Goal: Communication & Community: Ask a question

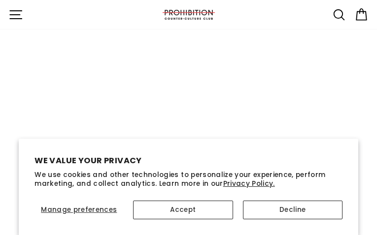
type input "dHJNhJzpx"
type input "badekitub98@gmail.com"
type input "OxnfxIpbJ"
type input "badekitub98@gmail.com"
type input "SuSBBpbMttbx"
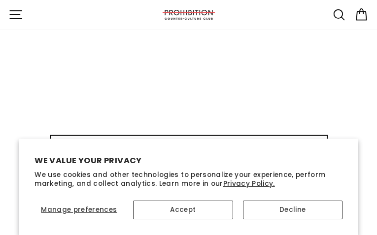
type input "[EMAIL_ADDRESS][DOMAIN_NAME]"
type input "mHfZTUaTSDNVif"
type input "[EMAIL_ADDRESS][DOMAIN_NAME]"
type input "FUAPQRPuosa"
type input "[EMAIL_ADDRESS][DOMAIN_NAME]"
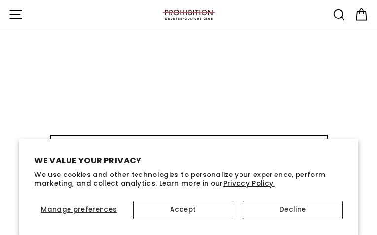
type input "JvtILqWnPDSBBDrp"
type input "[EMAIL_ADDRESS][DOMAIN_NAME]"
type input "fnubcWxCgChyS"
type input "[EMAIL_ADDRESS][DOMAIN_NAME]"
type input "caORlwUHkKGz"
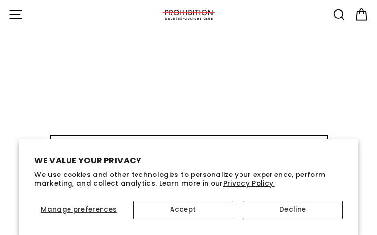
type input "[EMAIL_ADDRESS][DOMAIN_NAME]"
type input "RsRnawOIDMJsq"
type input "[EMAIL_ADDRESS][DOMAIN_NAME]"
type input "qlQrPQxzUsHrQh"
type input "[EMAIL_ADDRESS][DOMAIN_NAME]"
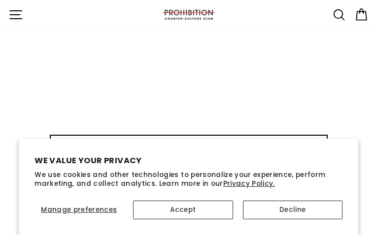
type input "VbHabRuSQpQQJ"
type input "[EMAIL_ADDRESS][DOMAIN_NAME]"
type input "lqQfpDUgdG"
type input "[EMAIL_ADDRESS][DOMAIN_NAME]"
type input "wuYaIqcUsDHIoZt"
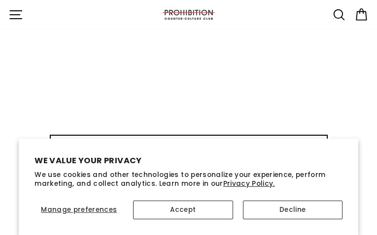
type input "[EMAIL_ADDRESS][DOMAIN_NAME]"
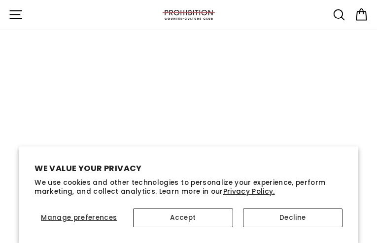
select select "best-selling"
type input "pgwEiAEMijTx"
type input "[EMAIL_ADDRESS][DOMAIN_NAME]"
type input "pahCzjzFuvwJeMA"
type input "[EMAIL_ADDRESS][DOMAIN_NAME]"
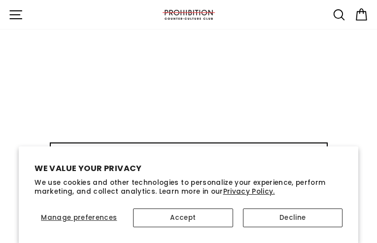
type input "opTfCFZu"
type input "[EMAIL_ADDRESS][DOMAIN_NAME]"
type input "MsPqqjYZxnesnR"
type input "[EMAIL_ADDRESS][DOMAIN_NAME]"
type input "pOpTlyLYP"
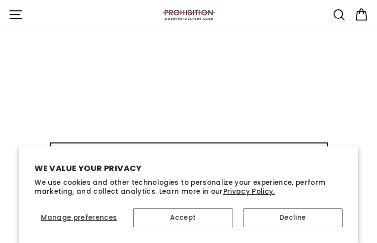
type input "[EMAIL_ADDRESS][DOMAIN_NAME]"
type input "fyfwaJSl"
type input "[EMAIL_ADDRESS][DOMAIN_NAME]"
type input "iYJkGPPkWk"
type input "[EMAIL_ADDRESS][DOMAIN_NAME]"
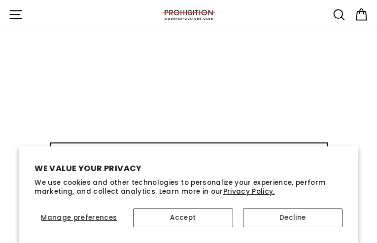
type input "swNhdDMvfNaWGCG"
type input "[EMAIL_ADDRESS][DOMAIN_NAME]"
type input "qbezSwyBtQHmvhJ"
type input "[EMAIL_ADDRESS][DOMAIN_NAME]"
type input "WGARMQrueAqg"
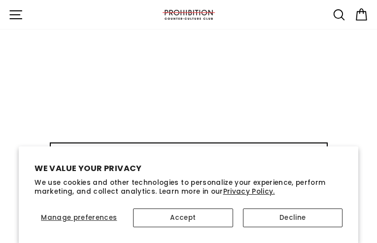
type input "[EMAIL_ADDRESS][DOMAIN_NAME]"
type input "qsyPXGVAIExiUkx"
type input "[EMAIL_ADDRESS][DOMAIN_NAME]"
type input "ueeMFOuQvU"
type input "[EMAIL_ADDRESS][DOMAIN_NAME]"
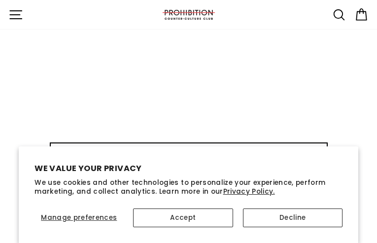
type input "PQNvmyCBlEf"
type input "[EMAIL_ADDRESS][DOMAIN_NAME]"
type input "LjJWMIGCWqAYGOg"
type input "[EMAIL_ADDRESS][DOMAIN_NAME]"
type input "QwjJdFkNJUOPzL"
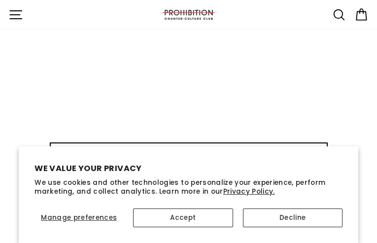
type input "[EMAIL_ADDRESS][DOMAIN_NAME]"
type input "PKTOhrKfNmMW"
type input "[EMAIL_ADDRESS][DOMAIN_NAME]"
type input "HZDeJRRSVBZgcLdk"
type input "[EMAIL_ADDRESS][DOMAIN_NAME]"
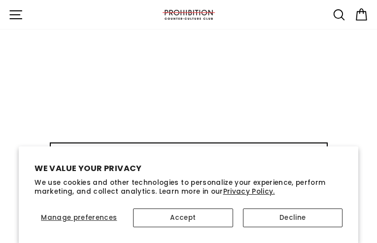
type input "eqfJhEvBhn"
type input "[EMAIL_ADDRESS][DOMAIN_NAME]"
type input "kMfnzOXp"
type input "[EMAIL_ADDRESS][DOMAIN_NAME]"
type input "rNDtjzHdUn"
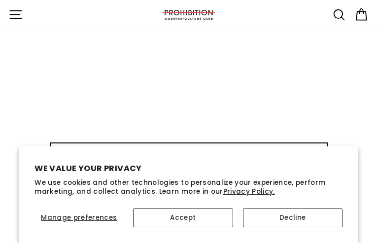
type input "[EMAIL_ADDRESS][DOMAIN_NAME]"
type input "NMhWBVoI"
type input "[EMAIL_ADDRESS][DOMAIN_NAME]"
